Goal: Information Seeking & Learning: Learn about a topic

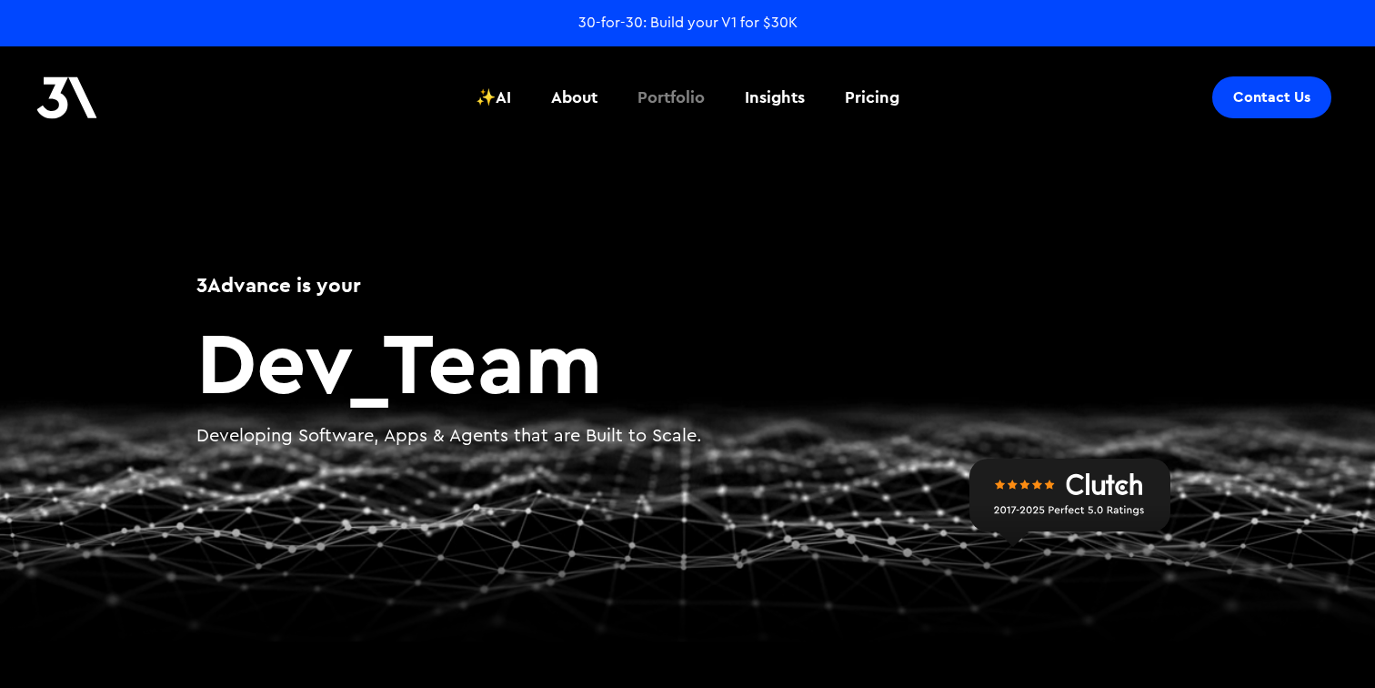
click at [673, 102] on div "Portfolio" at bounding box center [670, 97] width 67 height 24
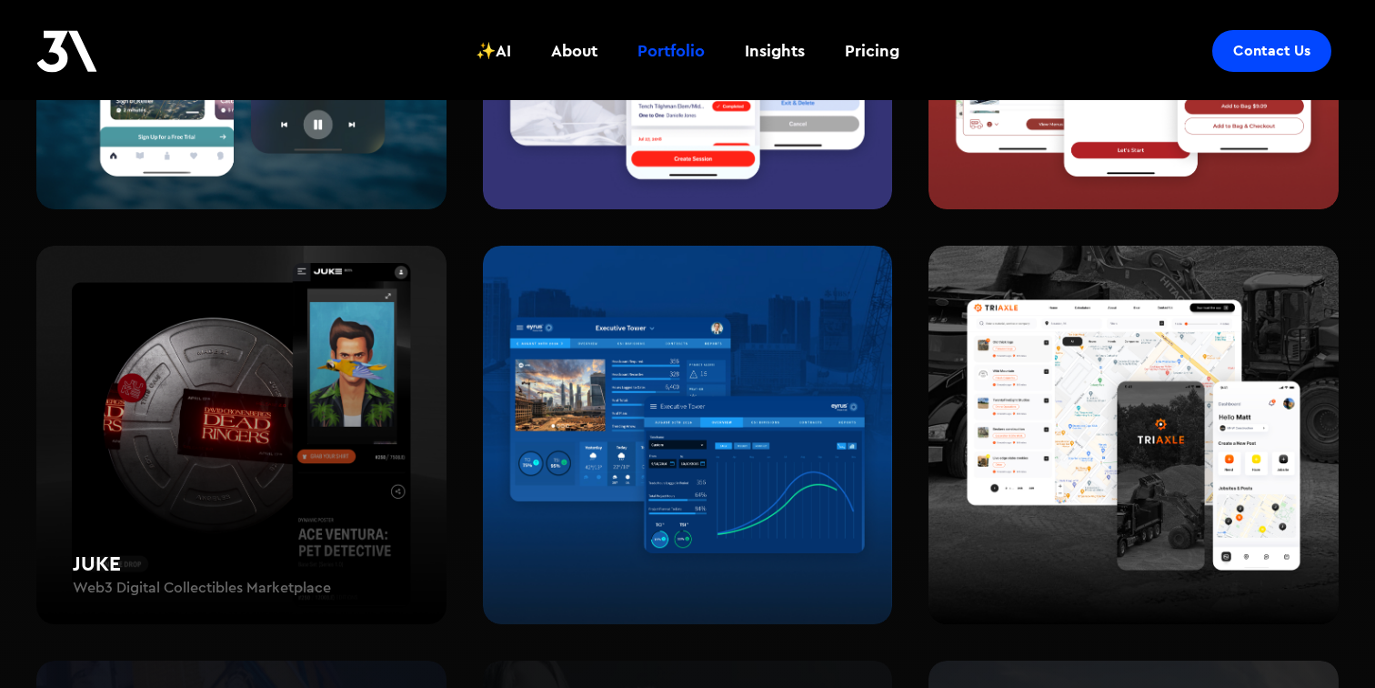
scroll to position [1037, 0]
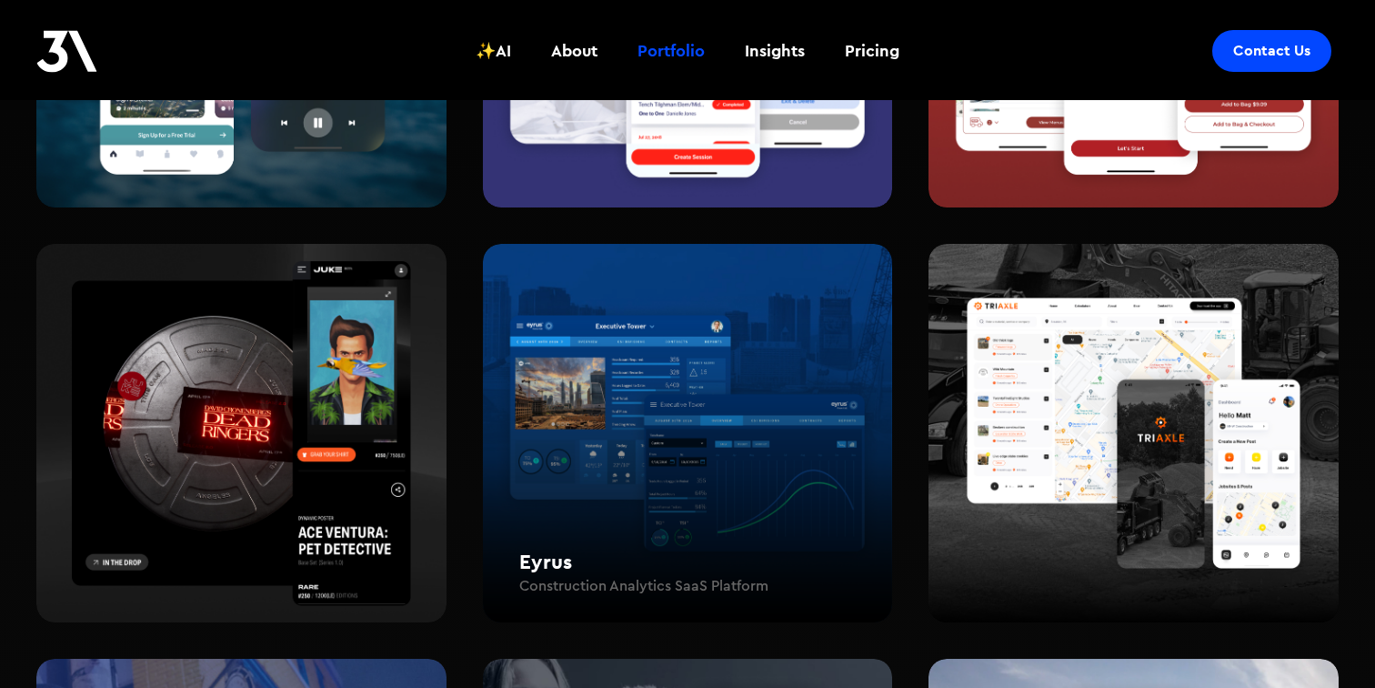
click at [566, 340] on div "Eyrus Construction Analytics SaaS Platform" at bounding box center [688, 433] width 410 height 379
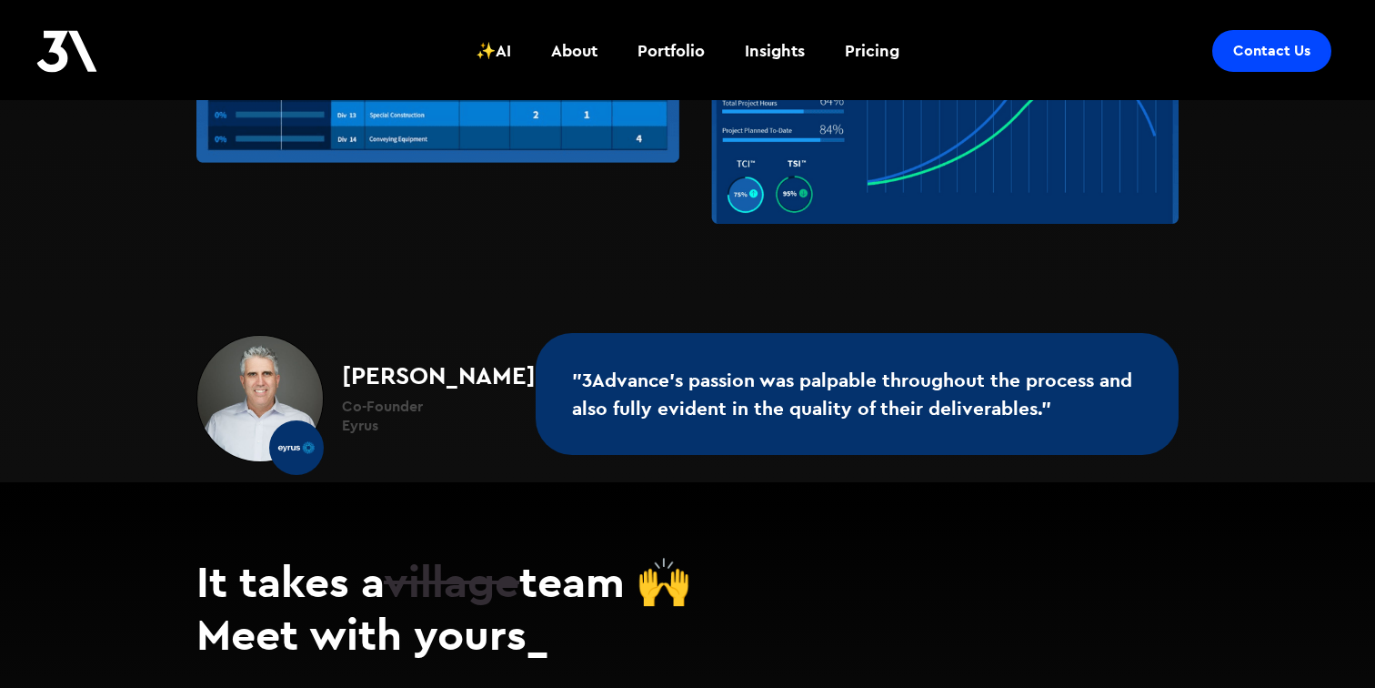
scroll to position [3342, 0]
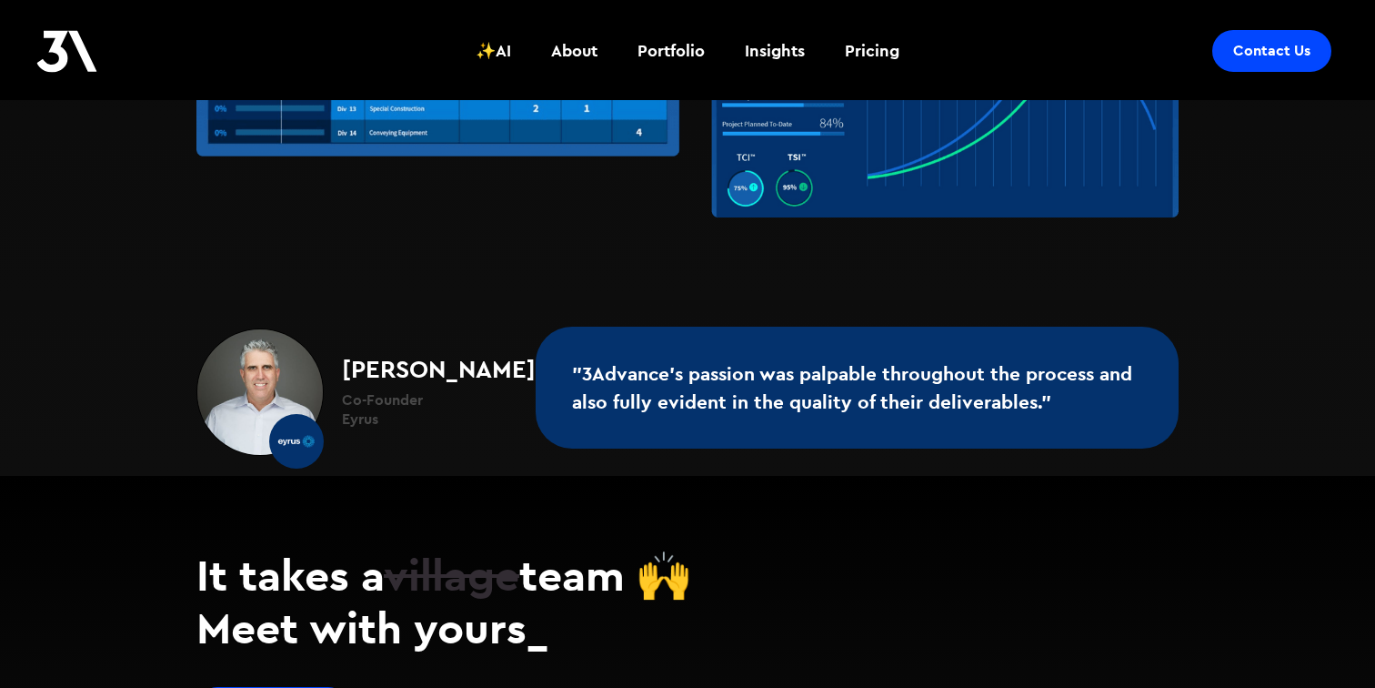
click at [379, 353] on strong "[PERSON_NAME]" at bounding box center [439, 368] width 194 height 31
click at [264, 382] on img at bounding box center [259, 391] width 127 height 127
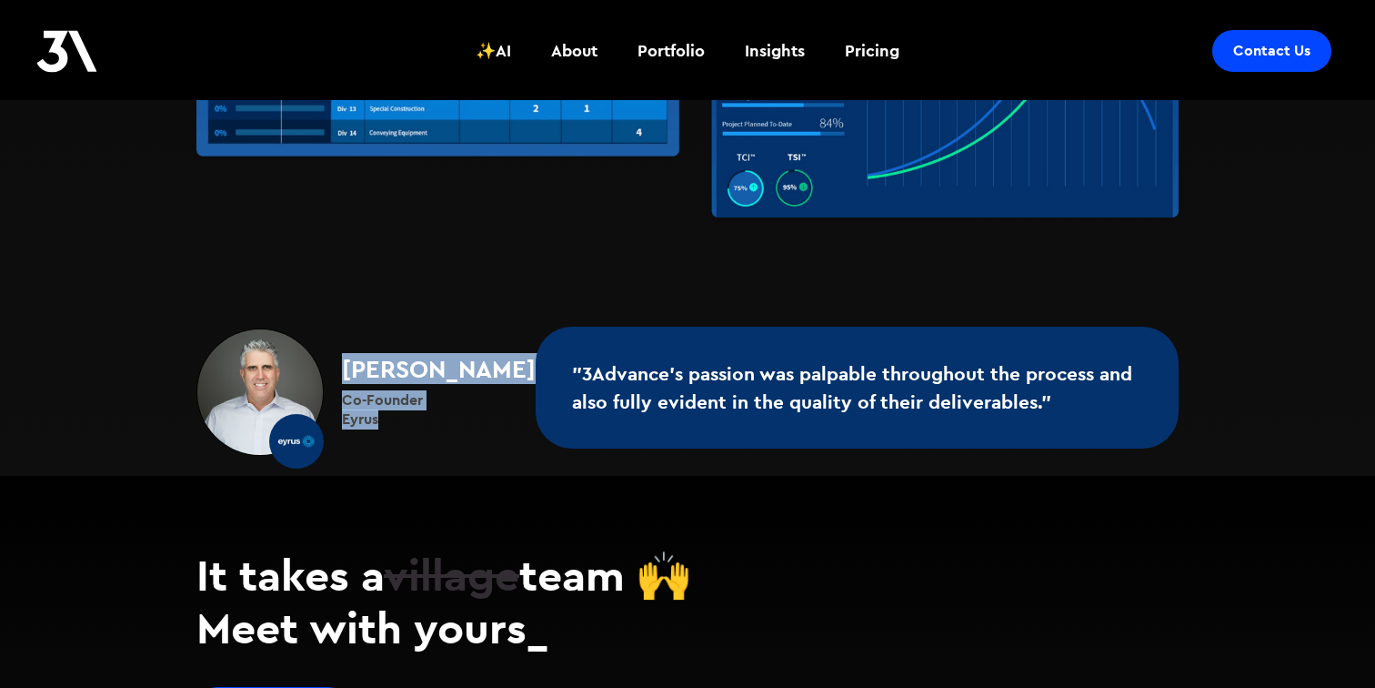
drag, startPoint x: 387, startPoint y: 387, endPoint x: 342, endPoint y: 340, distance: 65.0
click at [342, 356] on div "Dan Cook Co-Founder Eyrus" at bounding box center [430, 392] width 212 height 73
copy div "Dan Cook Co-Founder Eyrus"
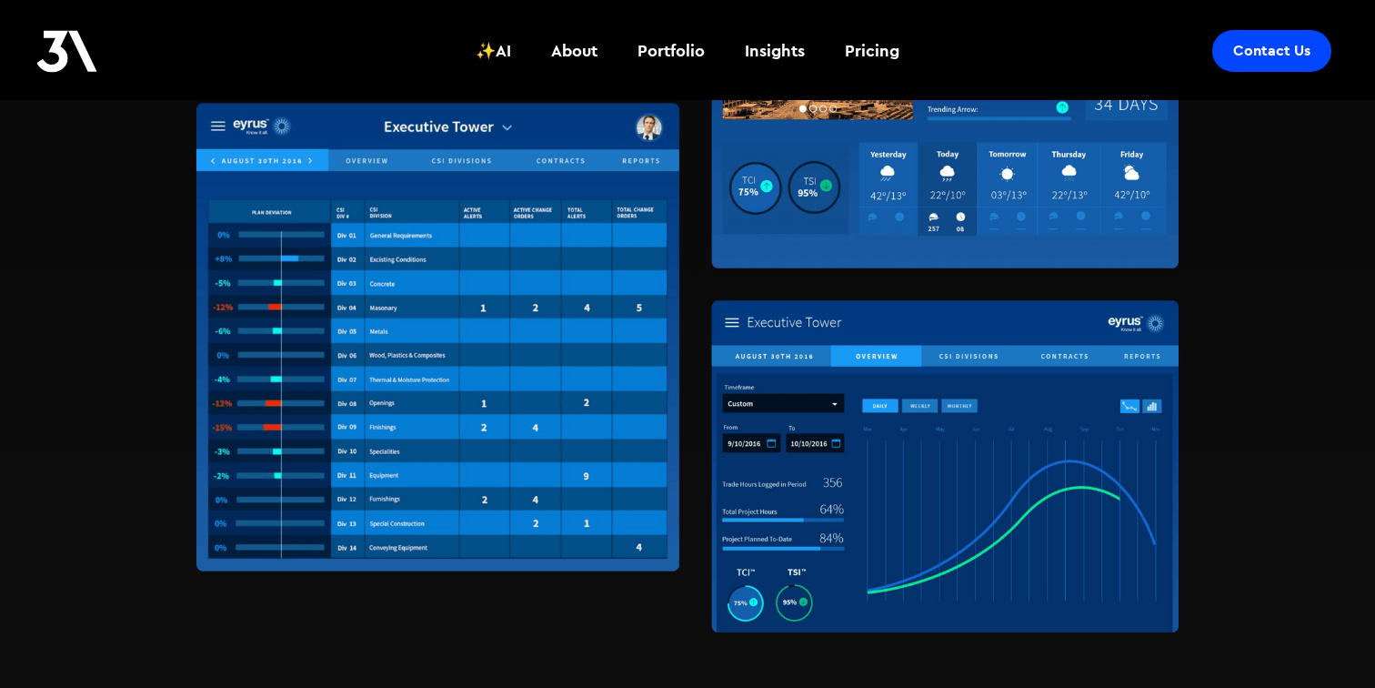
scroll to position [2932, 0]
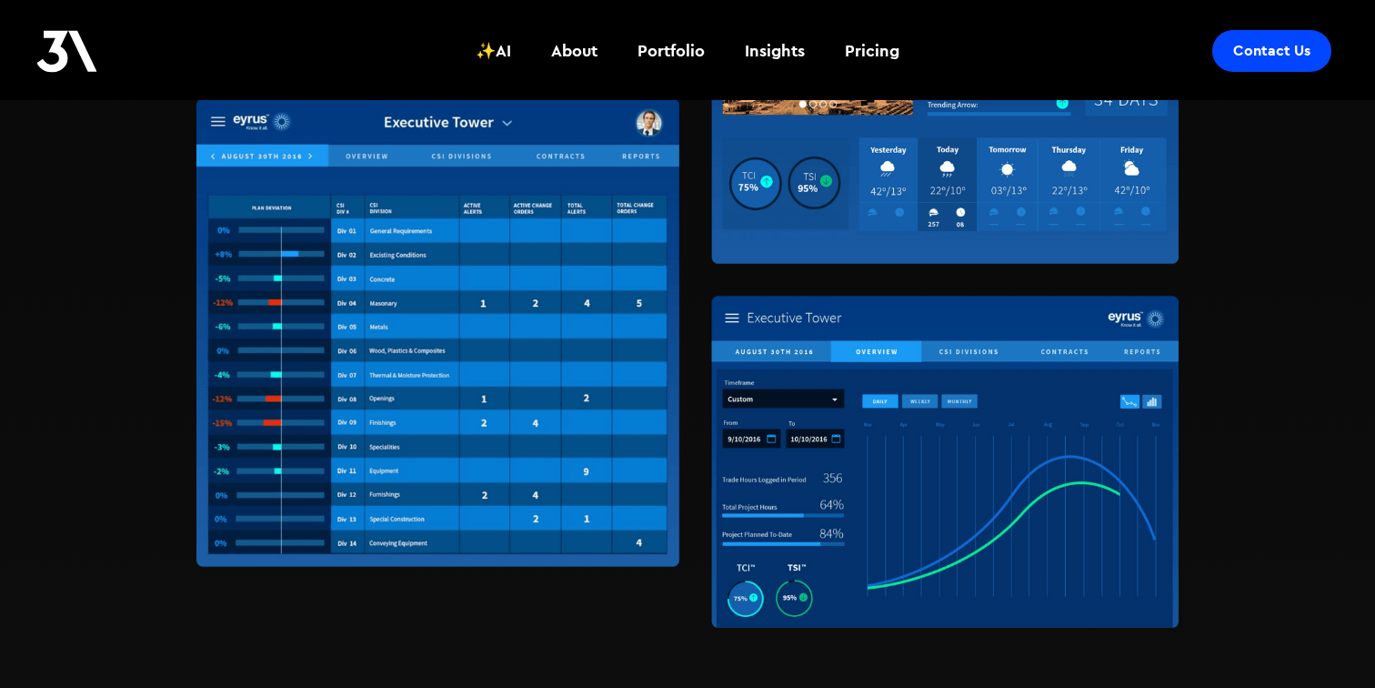
click at [635, 280] on img at bounding box center [687, 206] width 982 height 842
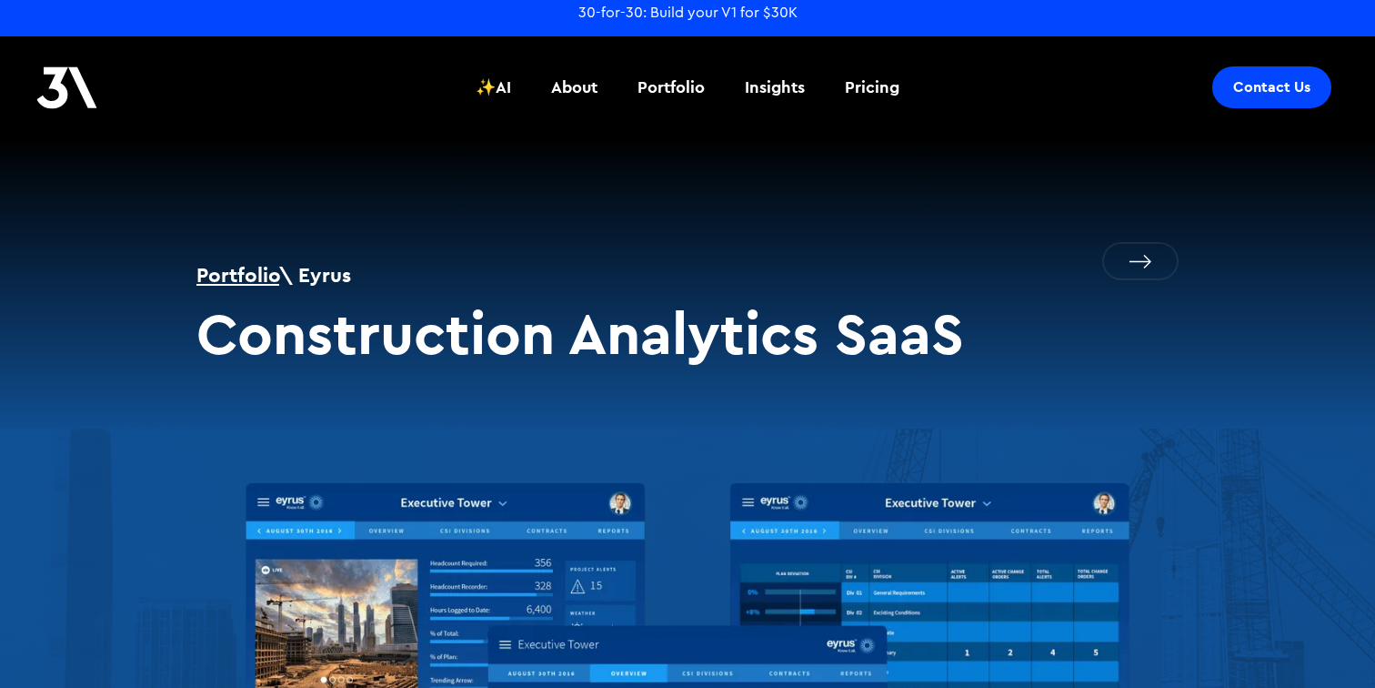
scroll to position [0, 0]
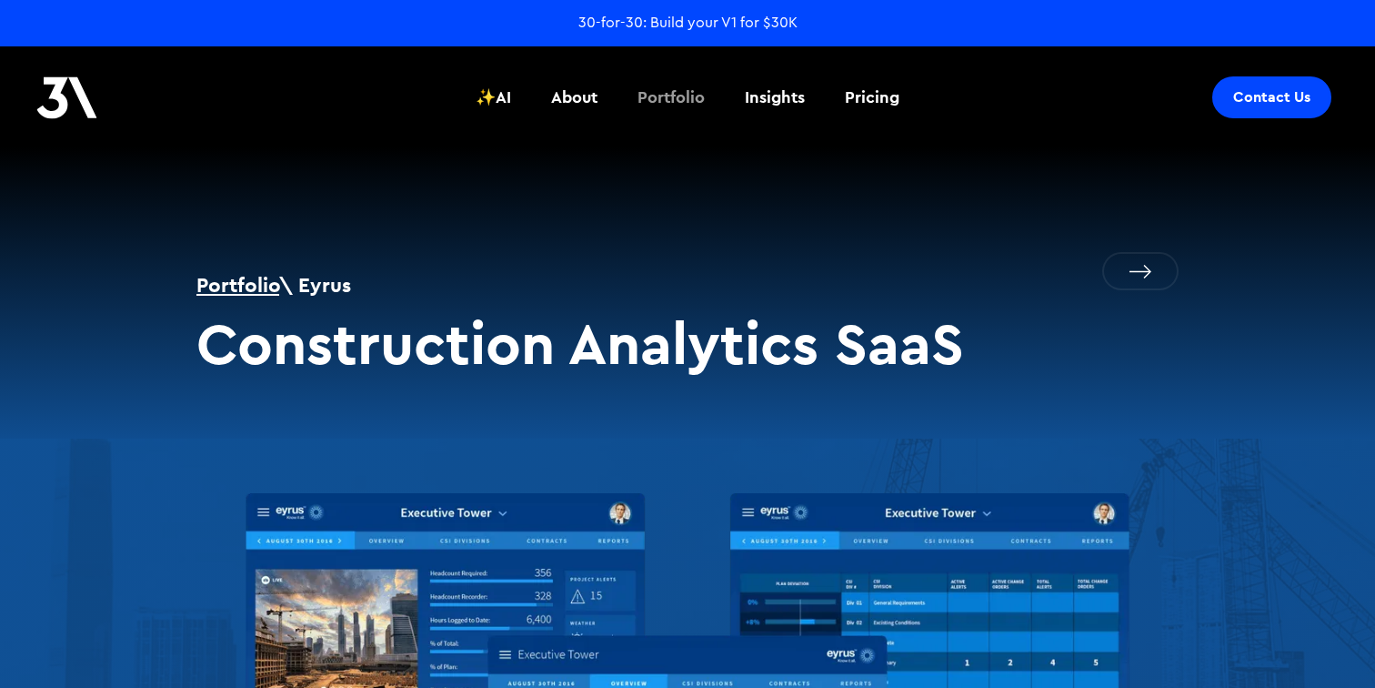
click at [679, 102] on div "Portfolio" at bounding box center [670, 97] width 67 height 24
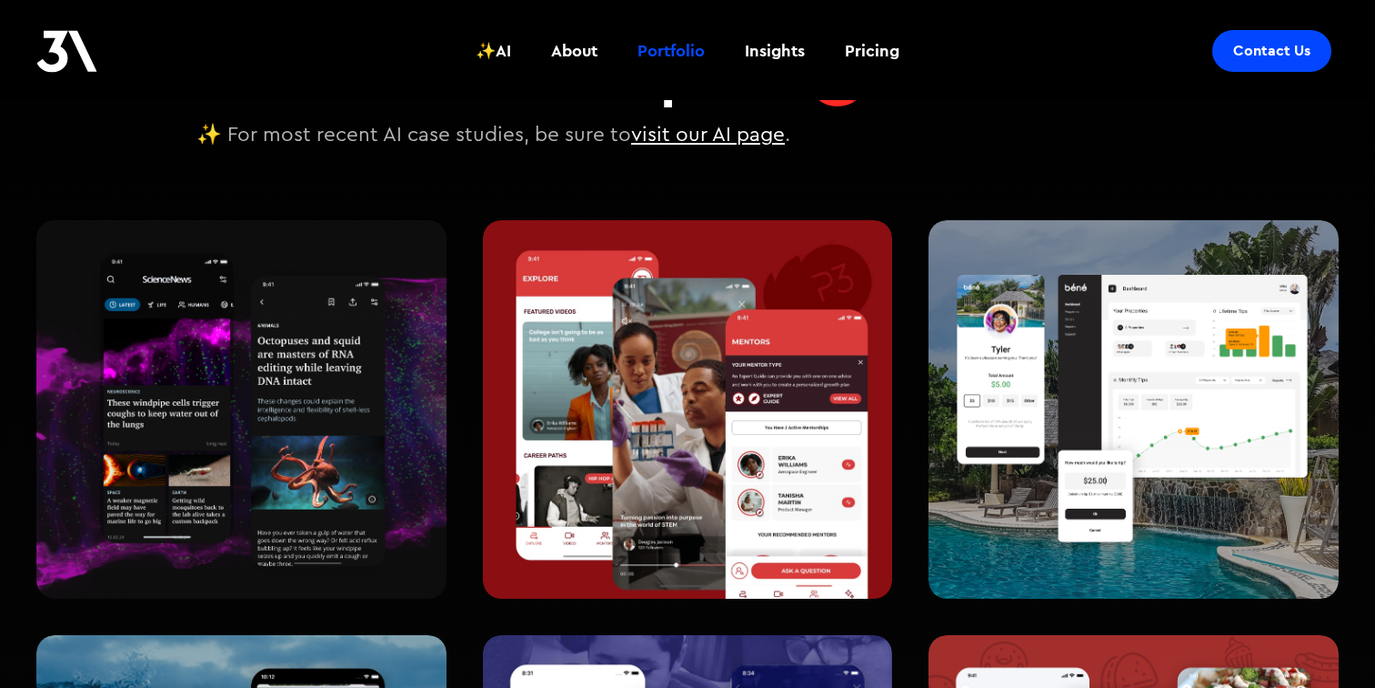
scroll to position [254, 0]
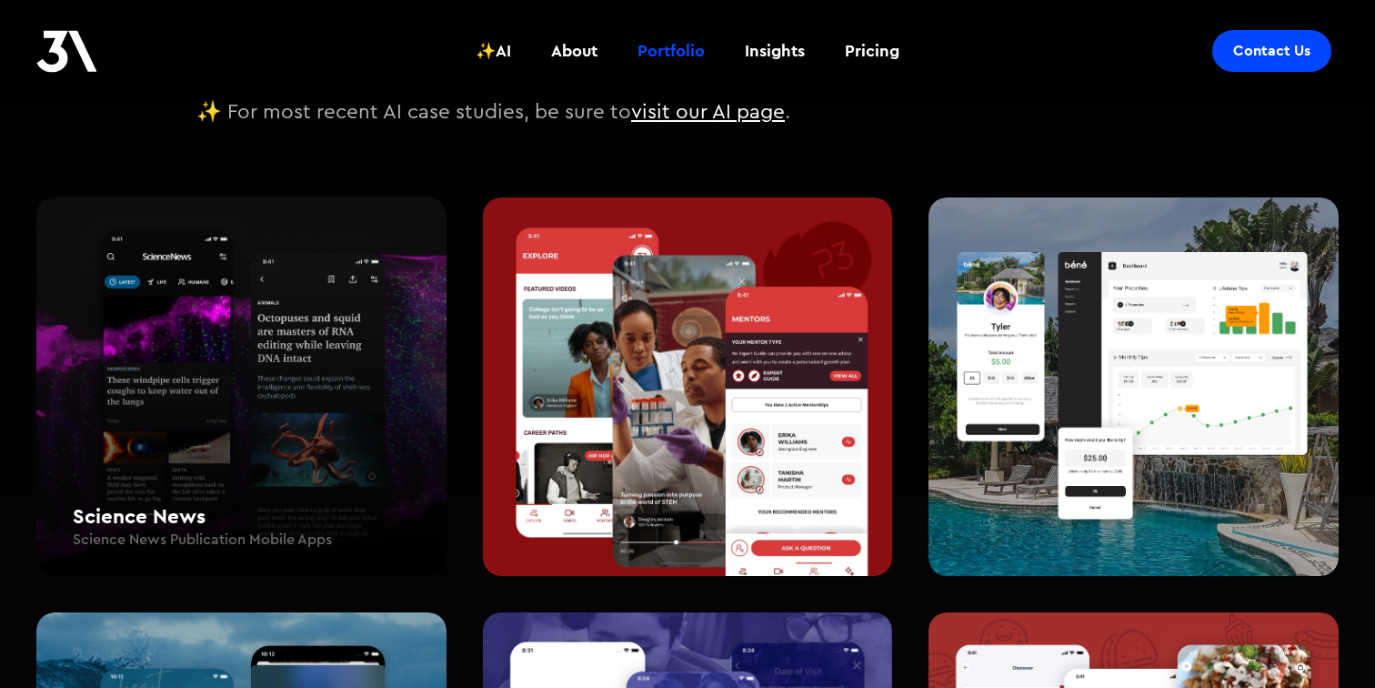
click at [353, 337] on div "Science News Science News Publication Mobile Apps" at bounding box center [241, 386] width 410 height 379
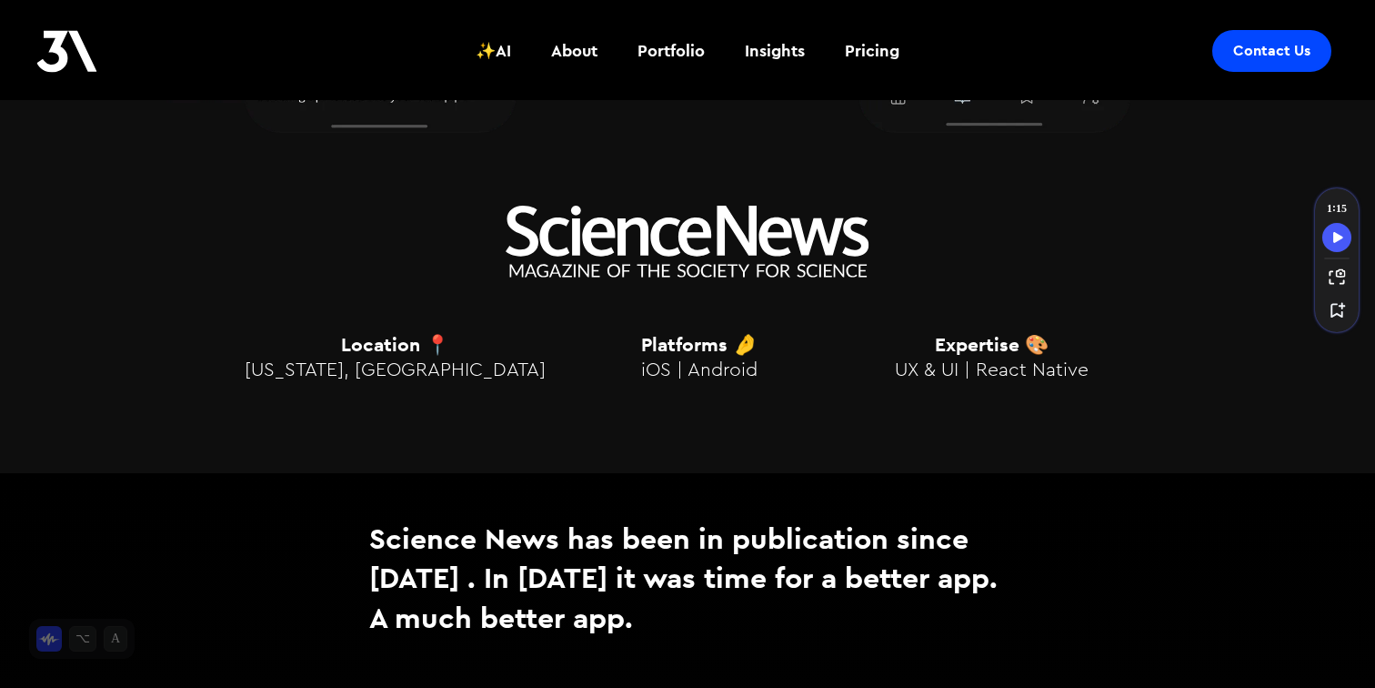
scroll to position [996, 0]
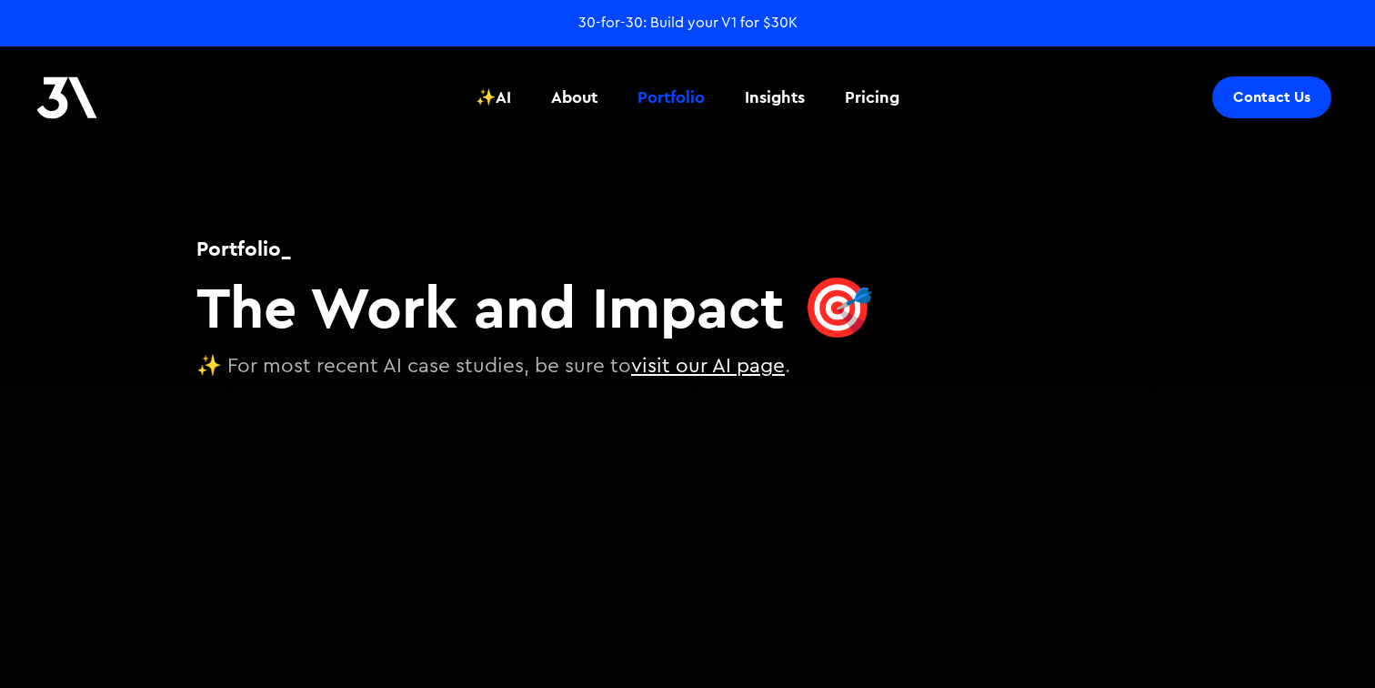
scroll to position [249, 0]
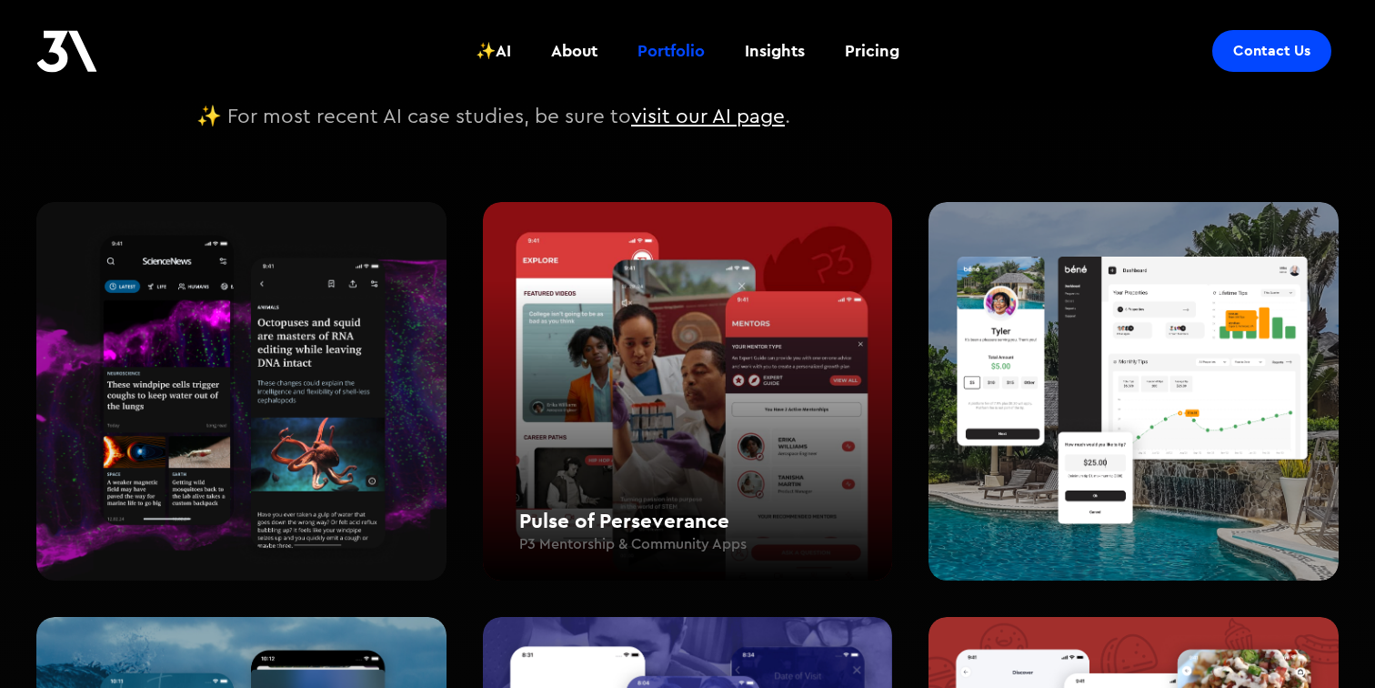
click at [767, 434] on div "Pulse of Perseverance P3 Mentorship & Community Apps" at bounding box center [688, 391] width 410 height 379
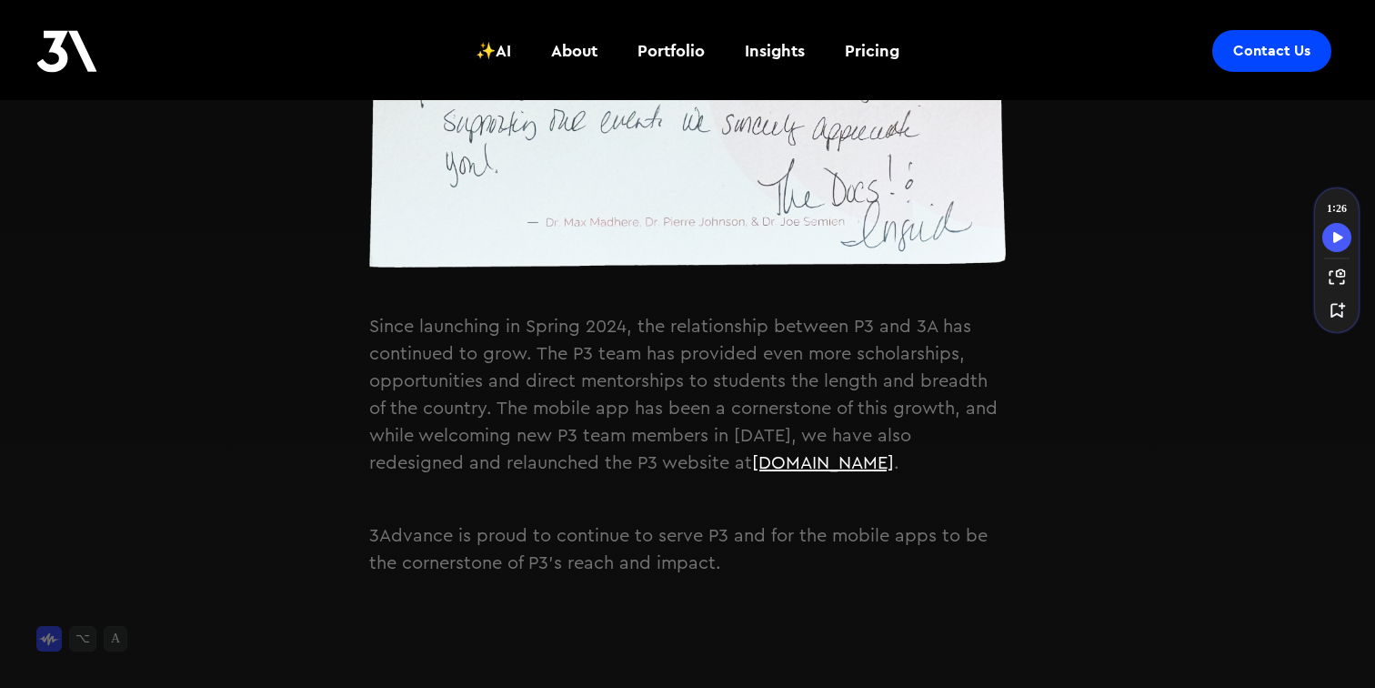
scroll to position [4708, 0]
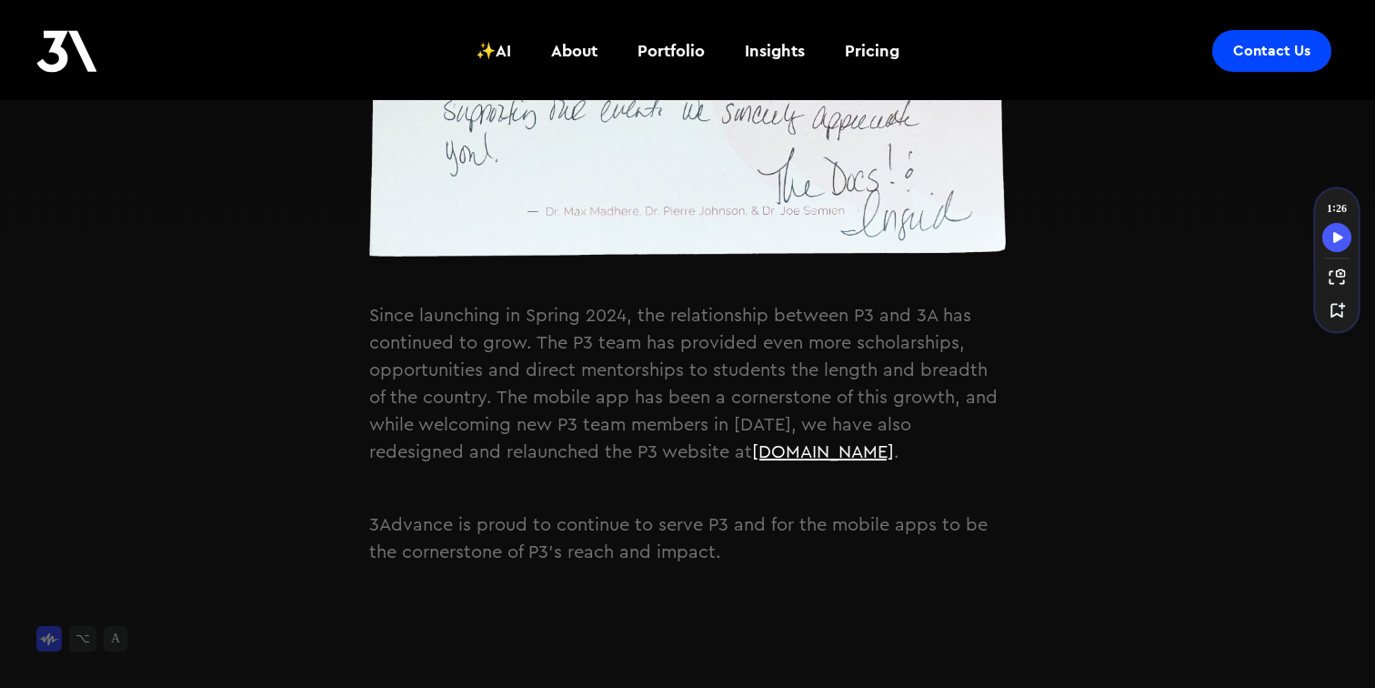
click at [752, 443] on link "pulseofp3.org" at bounding box center [823, 452] width 142 height 18
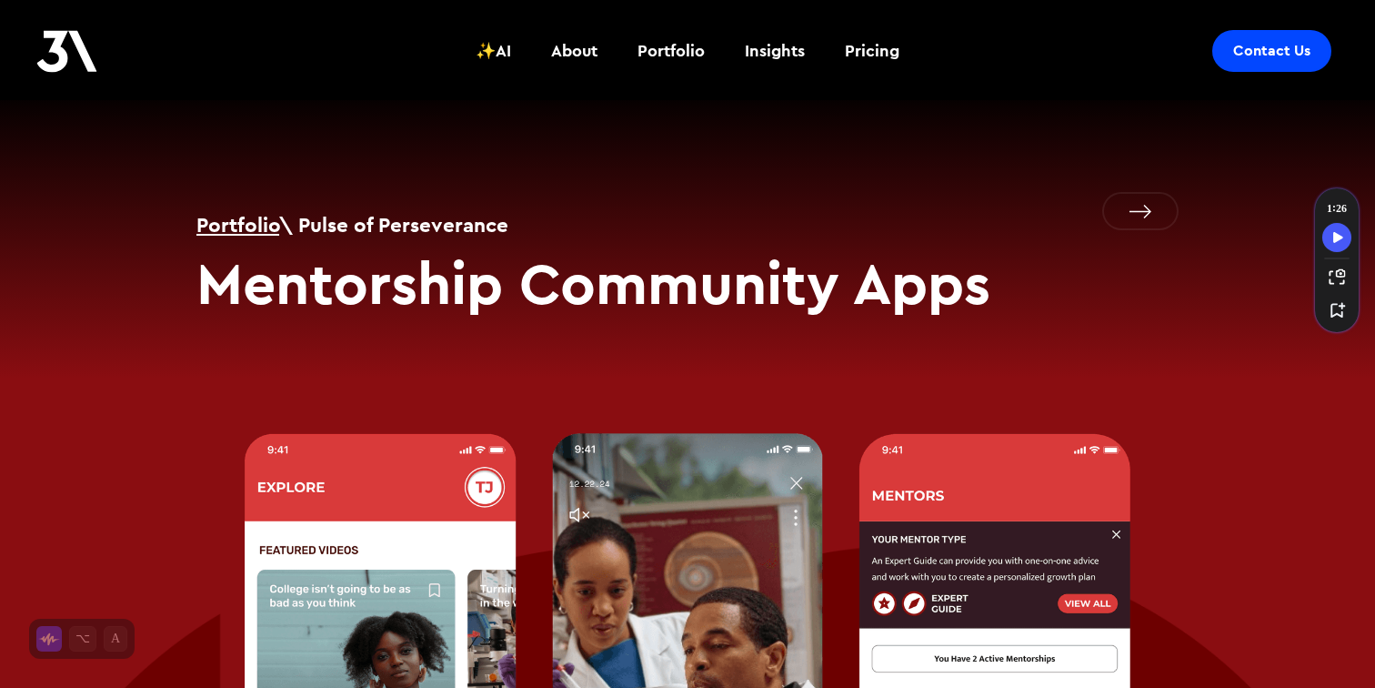
scroll to position [0, 0]
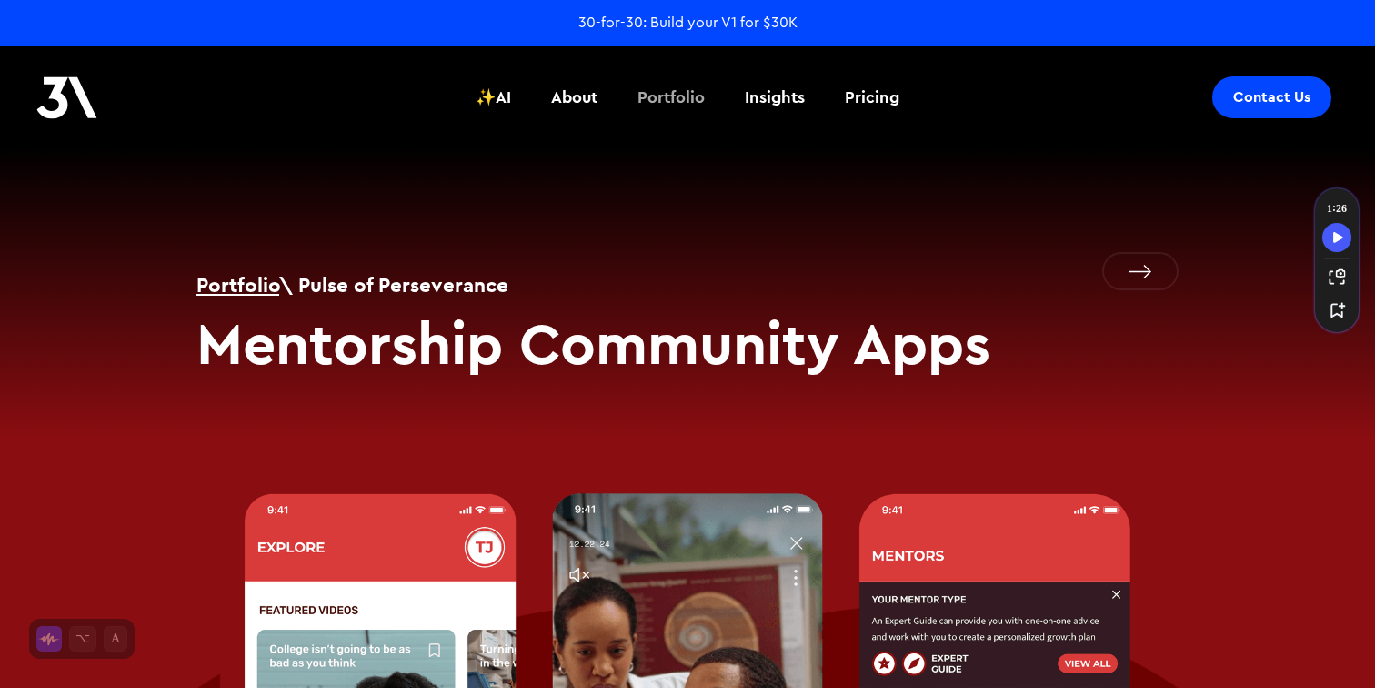
click at [683, 98] on div "Portfolio" at bounding box center [670, 97] width 67 height 24
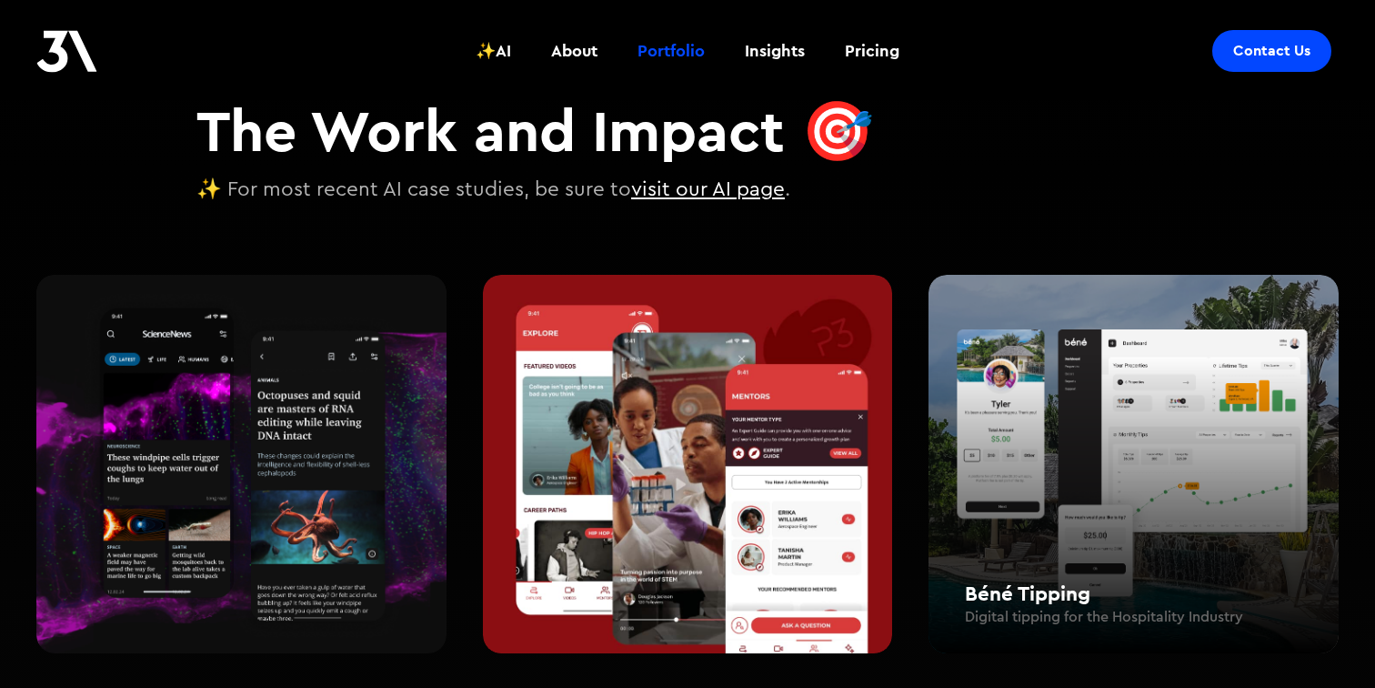
scroll to position [181, 0]
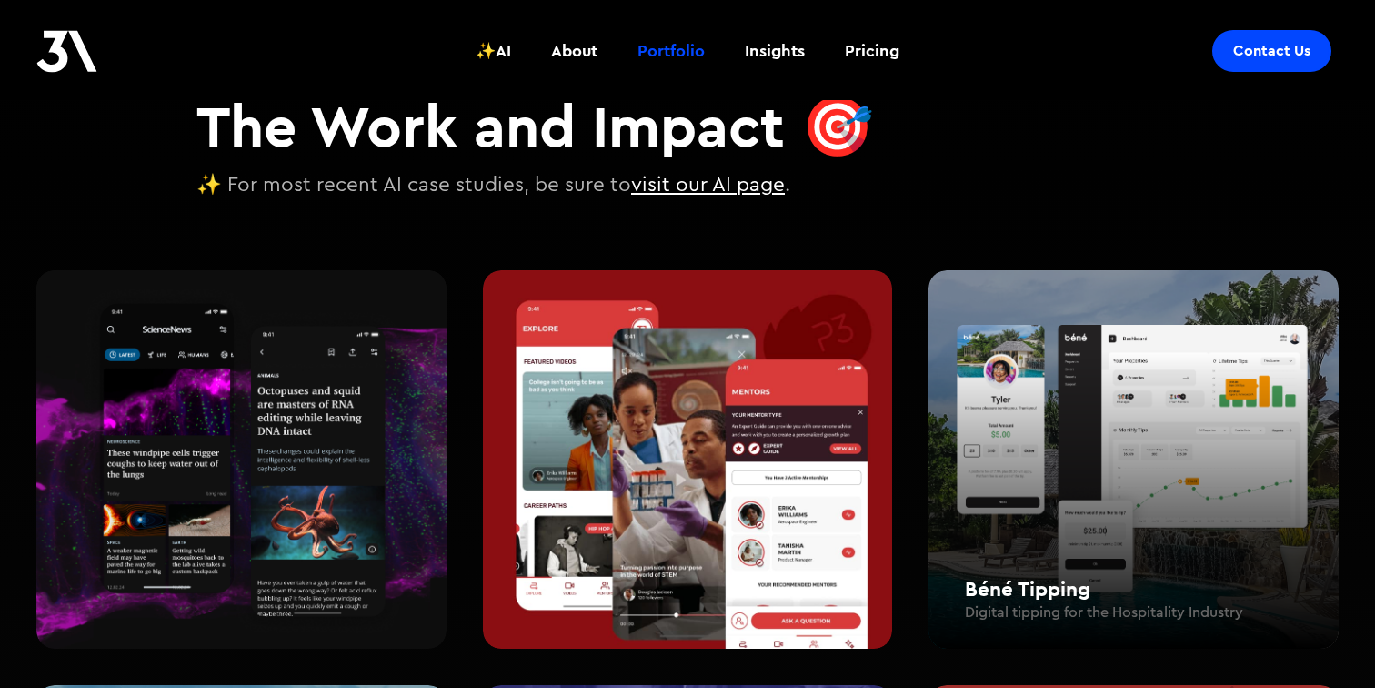
click at [1116, 483] on div "Béné Tipping Digital tipping for the Hospitality Industry" at bounding box center [1134, 459] width 410 height 379
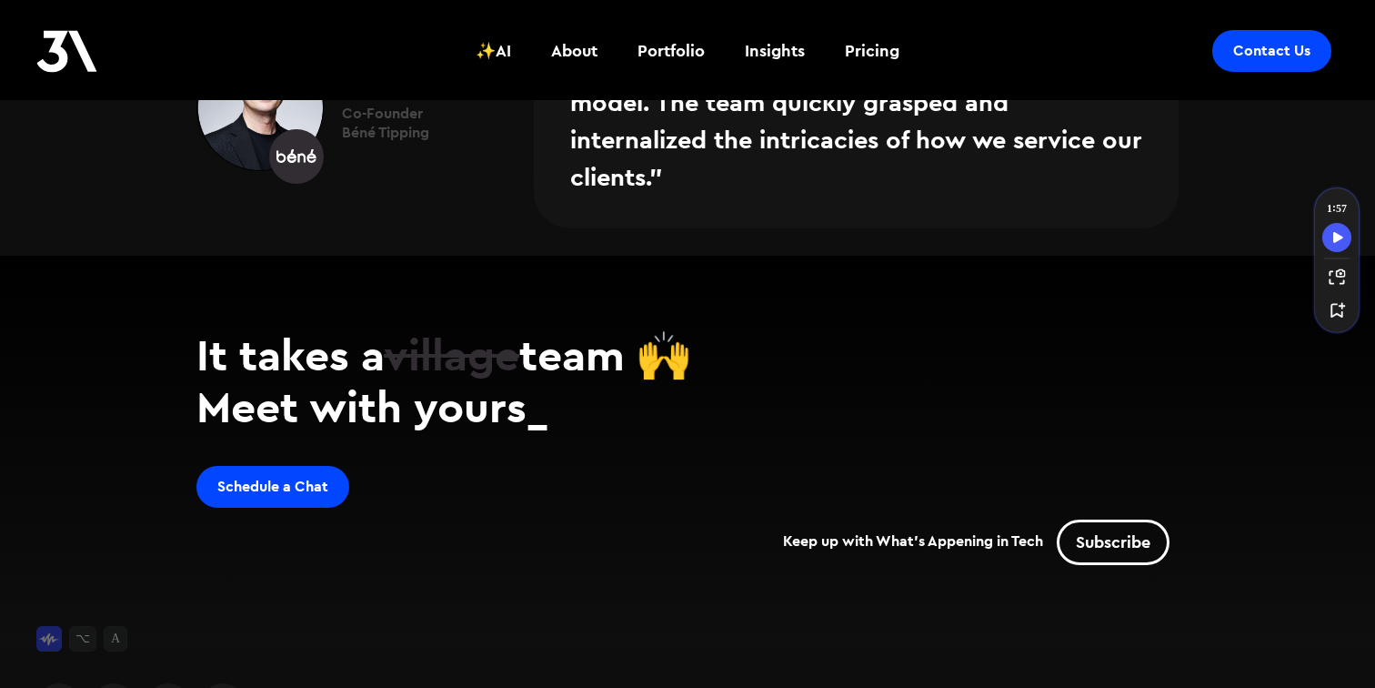
scroll to position [5902, 0]
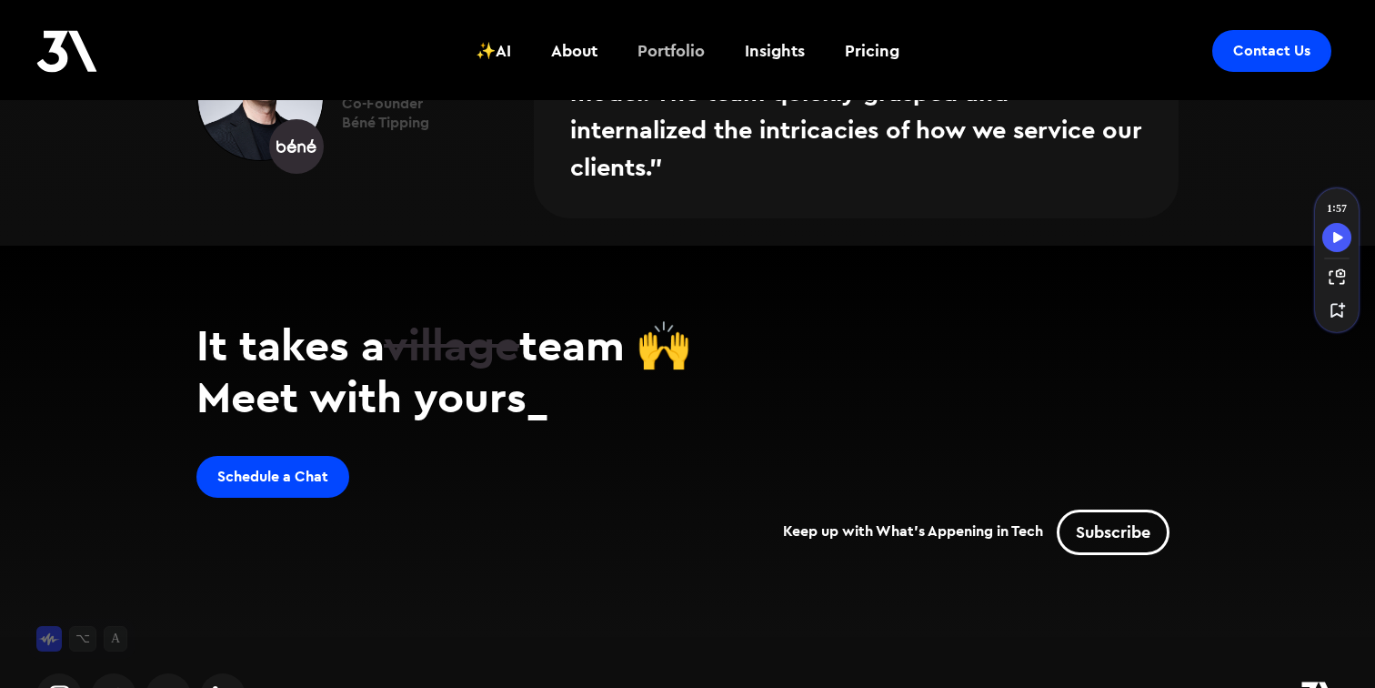
click at [678, 43] on div "Portfolio" at bounding box center [670, 51] width 67 height 24
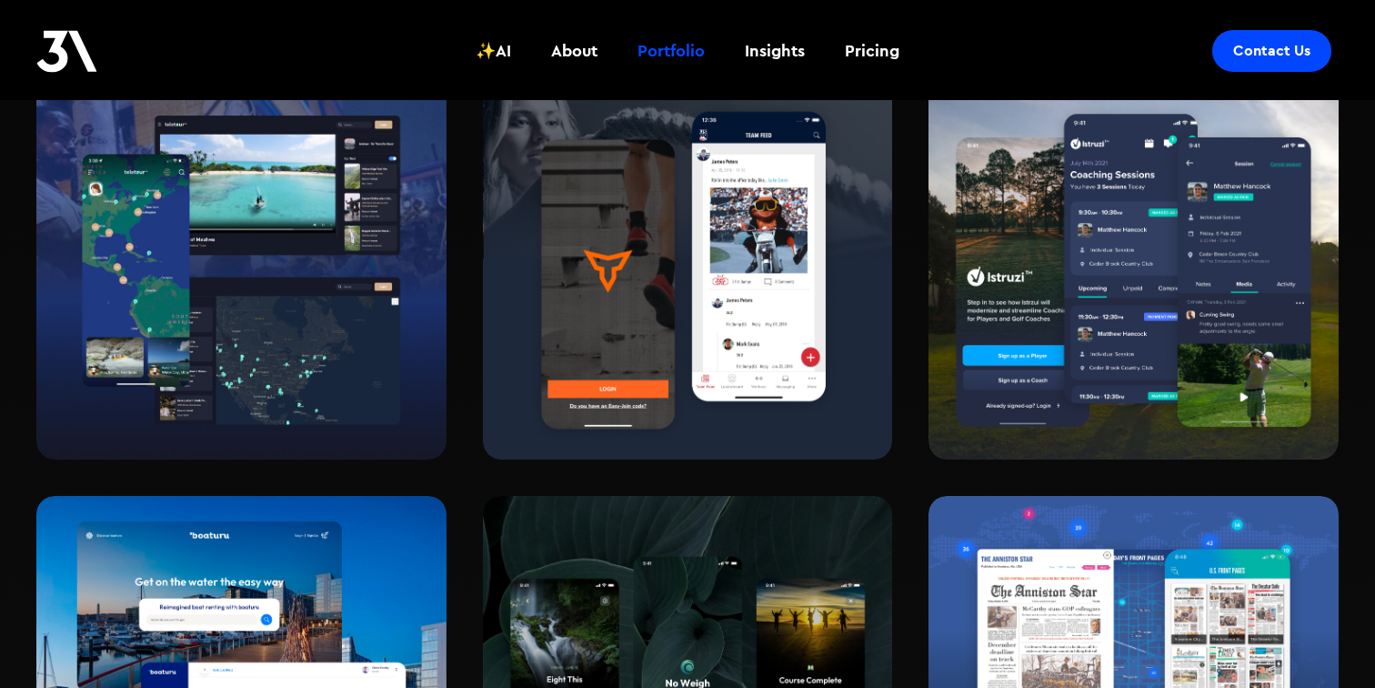
scroll to position [1560, 0]
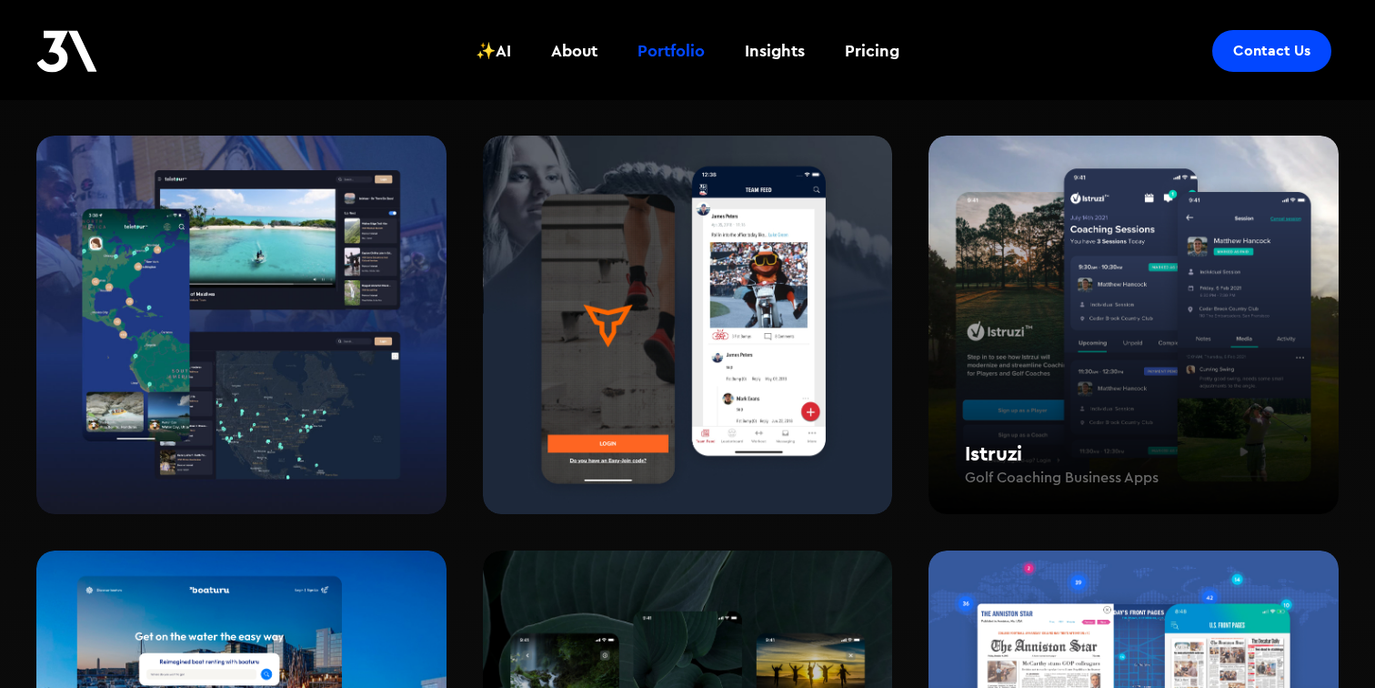
click at [1031, 307] on div "Istruzi Golf Coaching Business Apps" at bounding box center [1134, 325] width 410 height 379
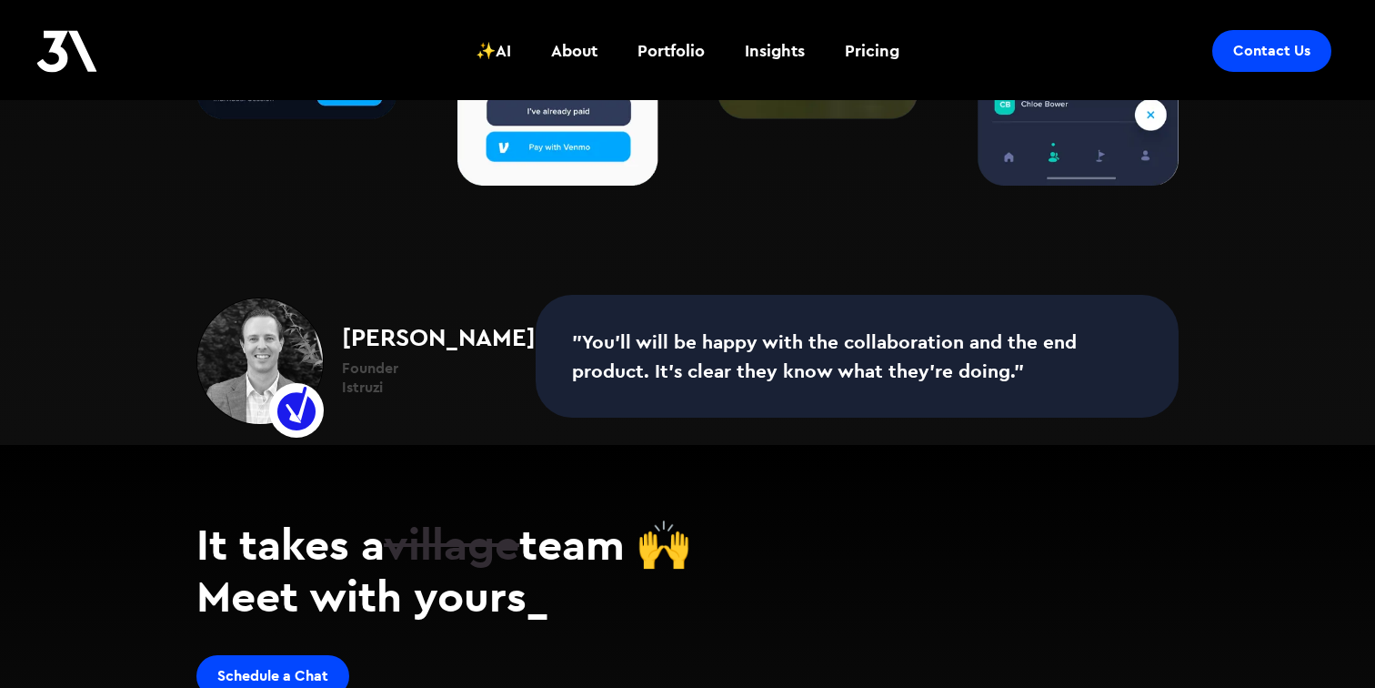
scroll to position [3060, 0]
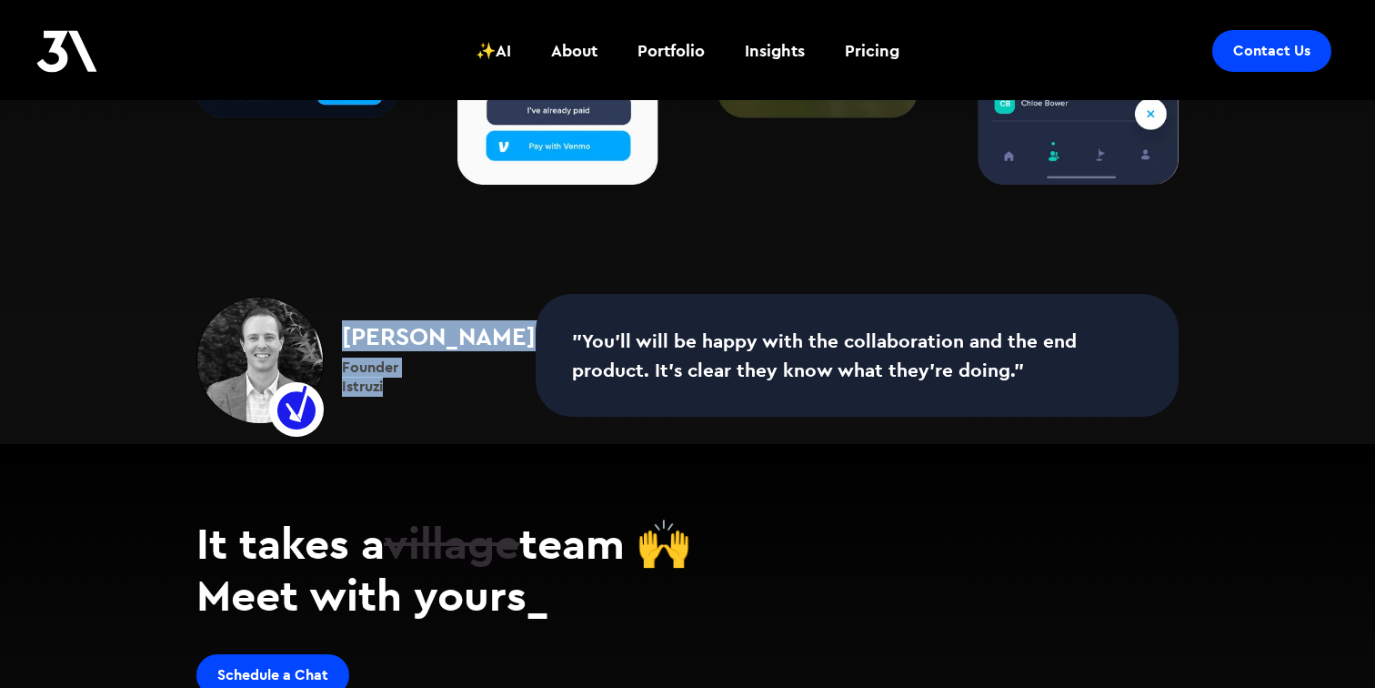
drag, startPoint x: 399, startPoint y: 378, endPoint x: 340, endPoint y: 336, distance: 72.9
click at [340, 336] on div "[PERSON_NAME] Founder Istruzi" at bounding box center [430, 359] width 212 height 73
copy div "[PERSON_NAME] Founder Istruzi"
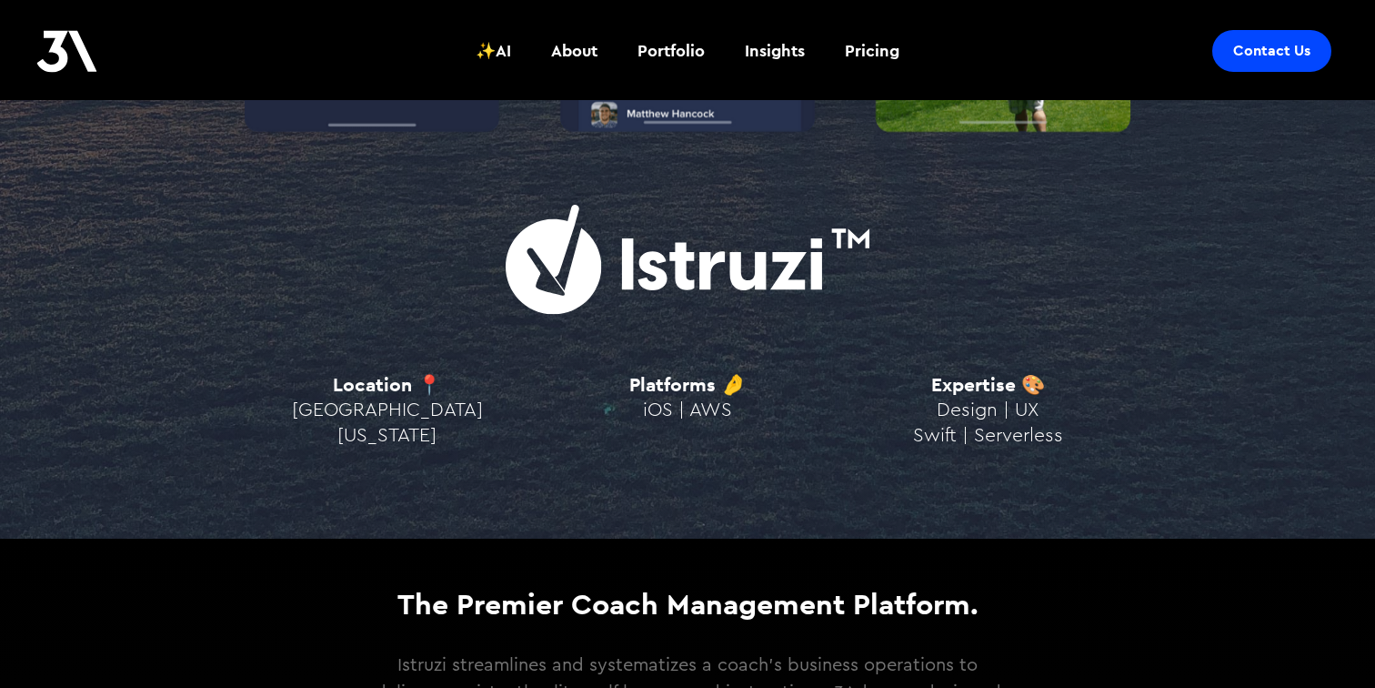
scroll to position [742, 0]
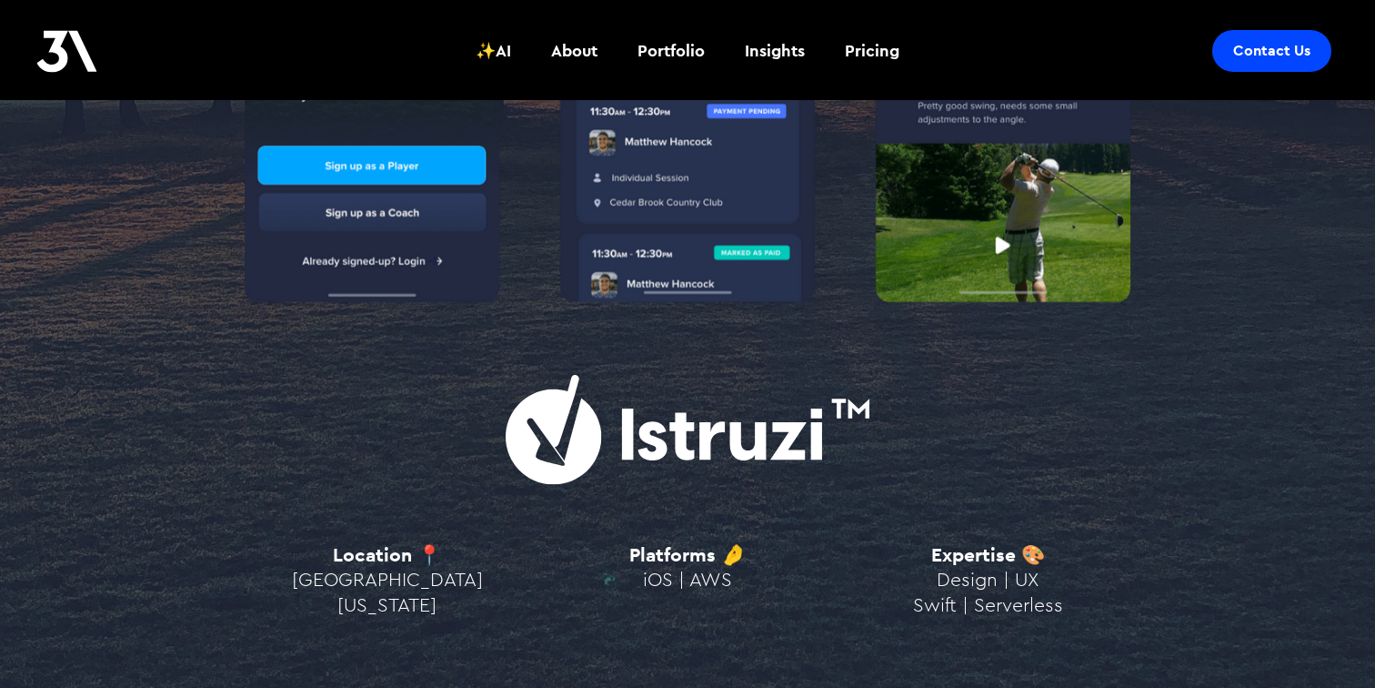
click at [718, 408] on img at bounding box center [688, 431] width 364 height 113
click at [538, 448] on img at bounding box center [688, 431] width 364 height 113
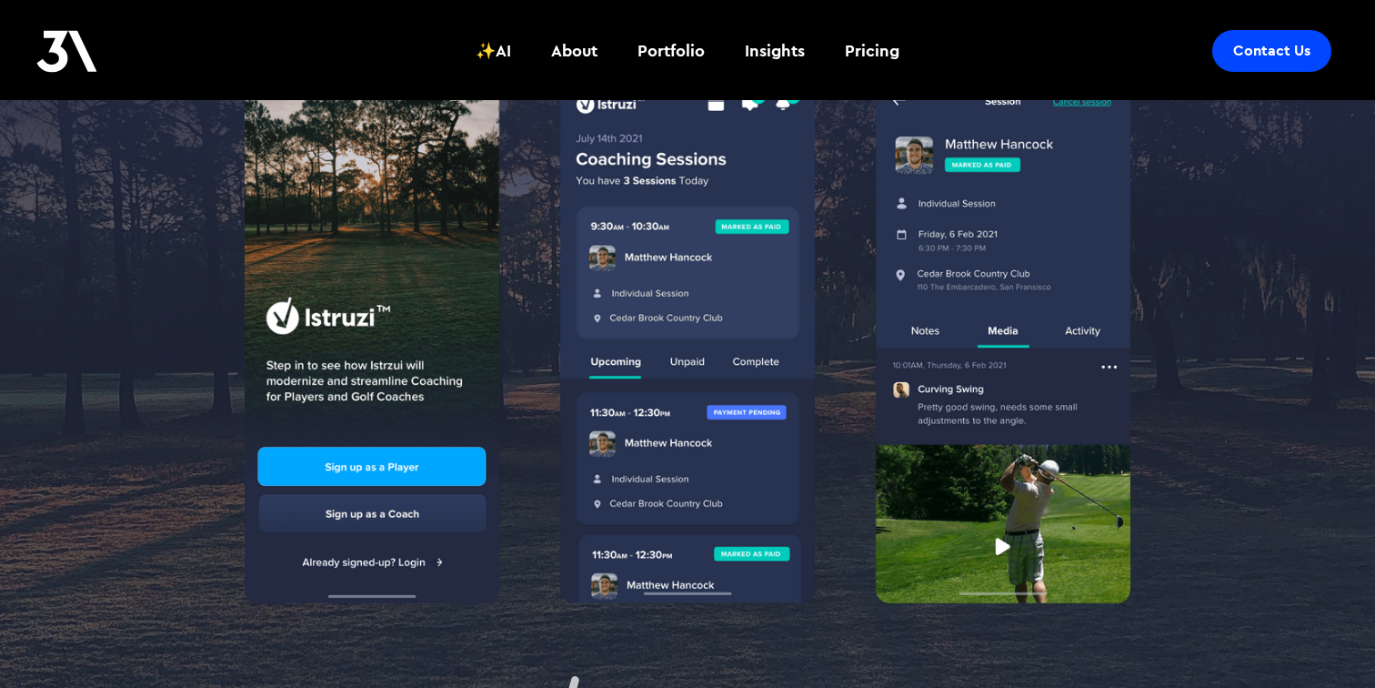
scroll to position [442, 0]
